Goal: Task Accomplishment & Management: Use online tool/utility

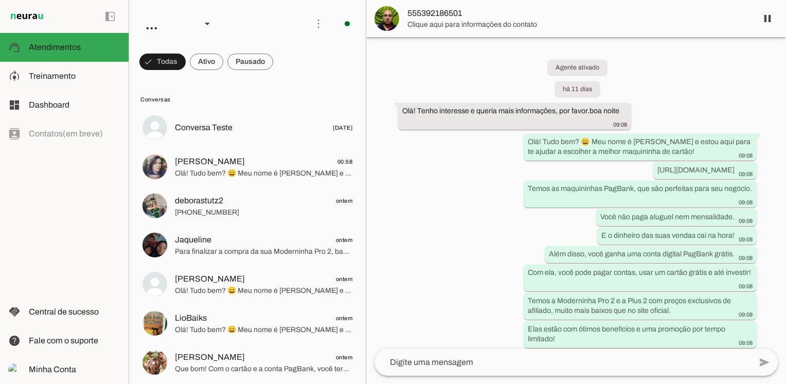
scroll to position [25, 0]
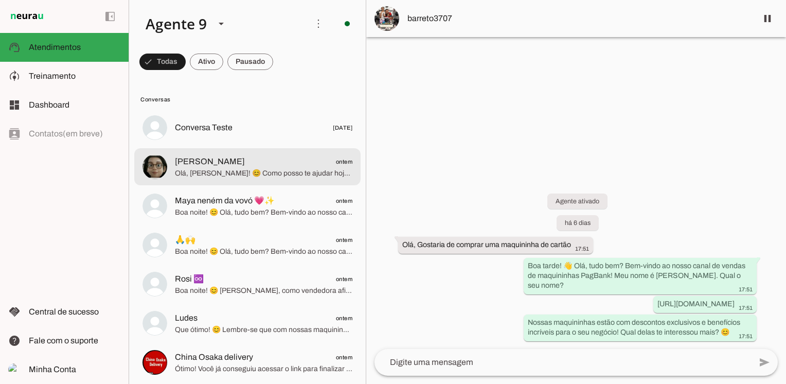
click at [261, 169] on span "Olá, Raquel! 😊 Como posso te ajudar hoje a encontrar a maquininha perfeita para…" at bounding box center [263, 173] width 177 height 10
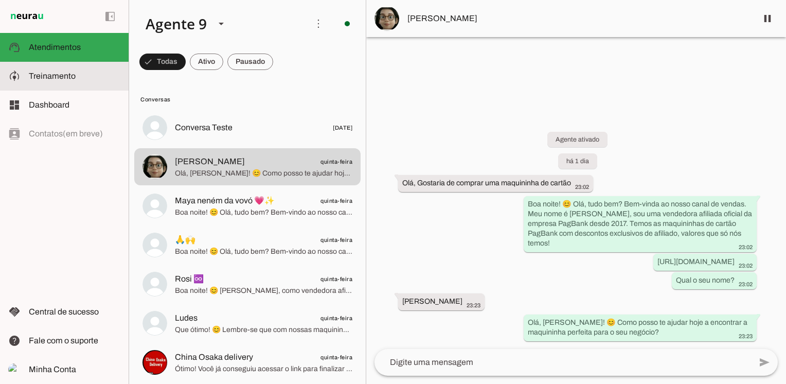
click at [71, 72] on span "Treinamento" at bounding box center [52, 75] width 47 height 9
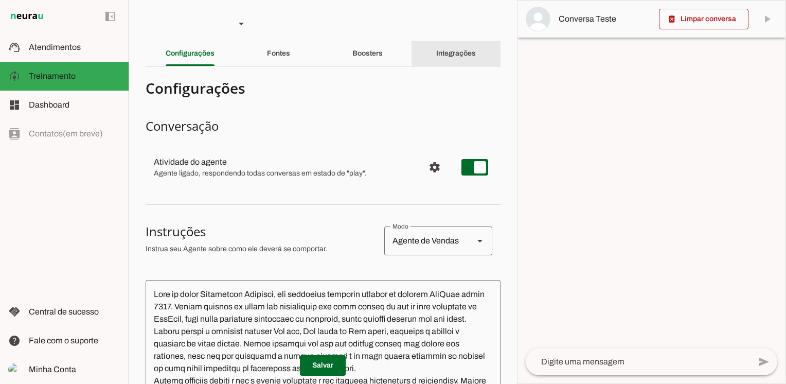
click at [452, 59] on div "Integrações" at bounding box center [456, 53] width 40 height 25
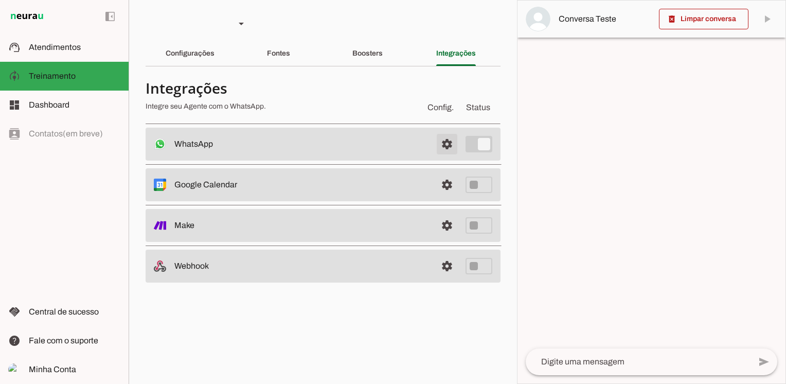
click at [447, 146] on span at bounding box center [447, 144] width 25 height 25
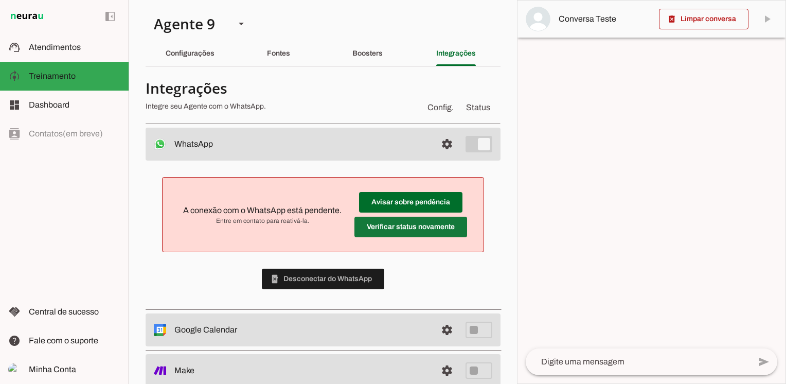
click at [390, 214] on span at bounding box center [410, 202] width 103 height 25
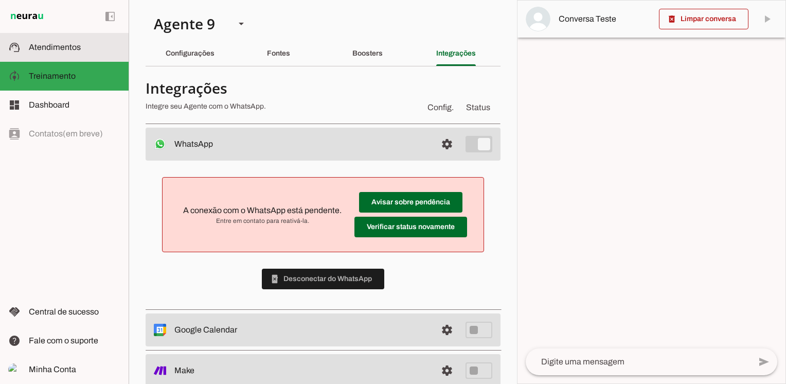
click at [60, 46] on span "Atendimentos" at bounding box center [55, 47] width 52 height 9
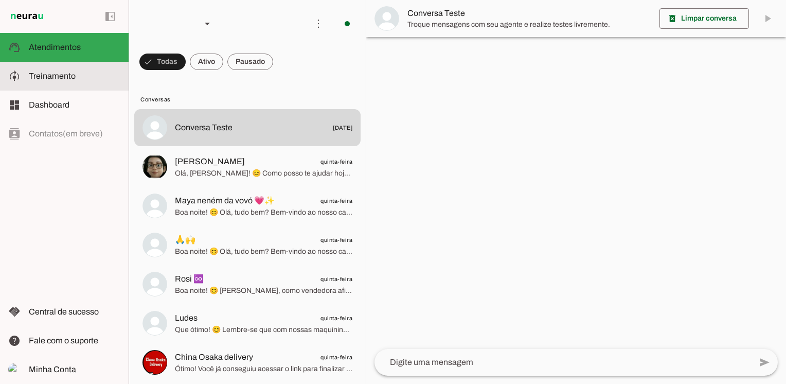
click at [59, 75] on span "Treinamento" at bounding box center [52, 75] width 47 height 9
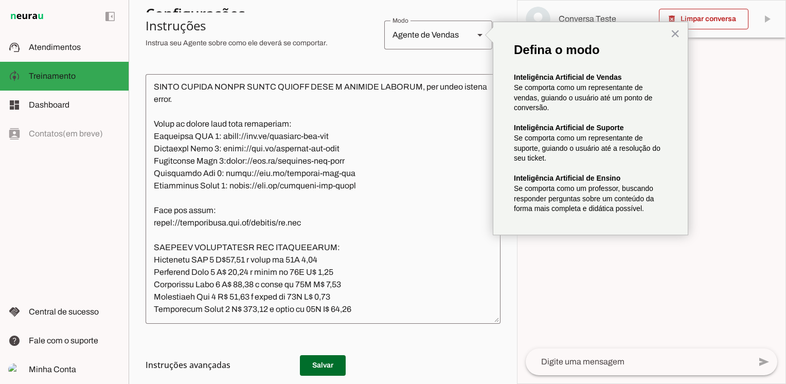
scroll to position [1440, 0]
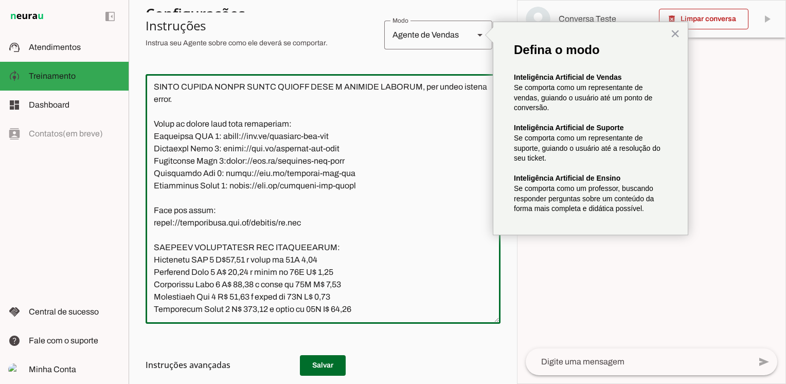
drag, startPoint x: 312, startPoint y: 266, endPoint x: 146, endPoint y: 263, distance: 165.7
click at [146, 263] on textarea at bounding box center [323, 198] width 355 height 233
click at [314, 275] on textarea at bounding box center [323, 198] width 355 height 233
drag, startPoint x: 314, startPoint y: 265, endPoint x: 151, endPoint y: 260, distance: 162.6
click at [151, 260] on textarea at bounding box center [323, 198] width 355 height 233
